Goal: Task Accomplishment & Management: Manage account settings

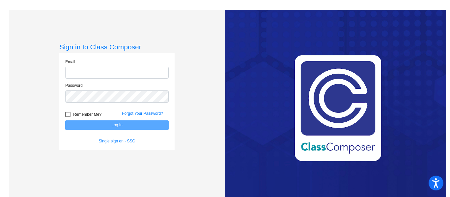
click at [73, 76] on input "email" at bounding box center [117, 73] width 104 height 12
type input "[EMAIL_ADDRESS][DOMAIN_NAME]"
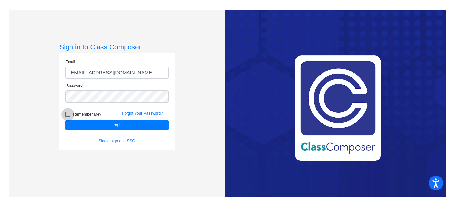
click at [66, 115] on div at bounding box center [67, 114] width 5 height 5
click at [68, 117] on input "Remember Me?" at bounding box center [68, 117] width 0 height 0
checkbox input "true"
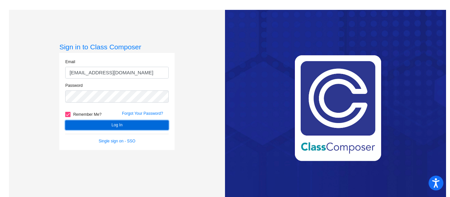
click at [84, 124] on button "Log In" at bounding box center [117, 126] width 104 height 10
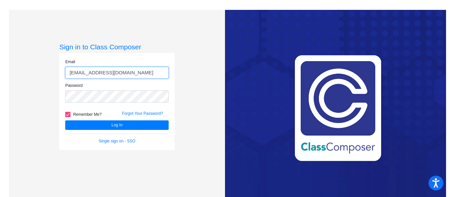
click at [72, 76] on input "[EMAIL_ADDRESS][DOMAIN_NAME]" at bounding box center [117, 73] width 104 height 12
click at [65, 121] on button "Log In" at bounding box center [117, 126] width 104 height 10
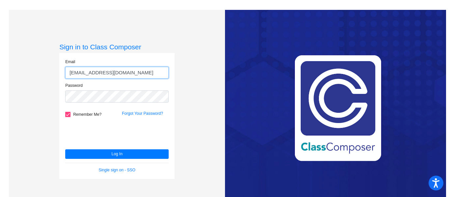
drag, startPoint x: 135, startPoint y: 72, endPoint x: 88, endPoint y: 69, distance: 46.9
click at [88, 69] on input "[EMAIL_ADDRESS][DOMAIN_NAME]" at bounding box center [117, 73] width 104 height 12
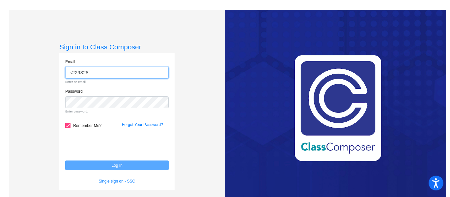
type input "s229328"
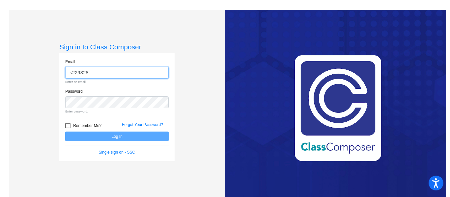
click at [120, 70] on input "s229328" at bounding box center [117, 73] width 104 height 12
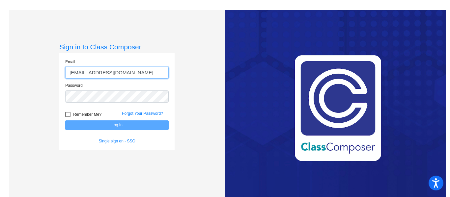
type input "[EMAIL_ADDRESS][DOMAIN_NAME]"
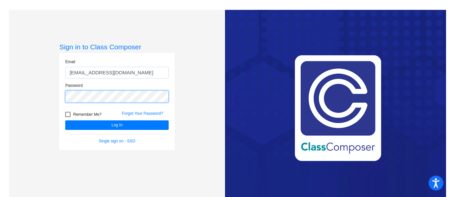
click at [65, 121] on button "Log In" at bounding box center [117, 126] width 104 height 10
click at [68, 116] on div at bounding box center [67, 114] width 5 height 5
click at [68, 117] on input "Remember Me?" at bounding box center [68, 117] width 0 height 0
checkbox input "true"
